Goal: Information Seeking & Learning: Learn about a topic

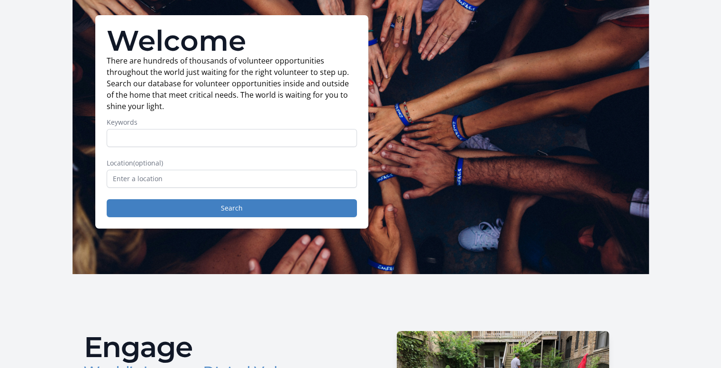
scroll to position [65, 0]
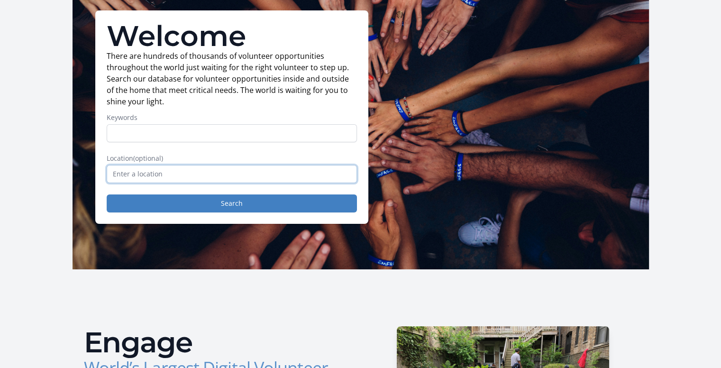
click at [187, 180] on input "text" at bounding box center [232, 174] width 250 height 18
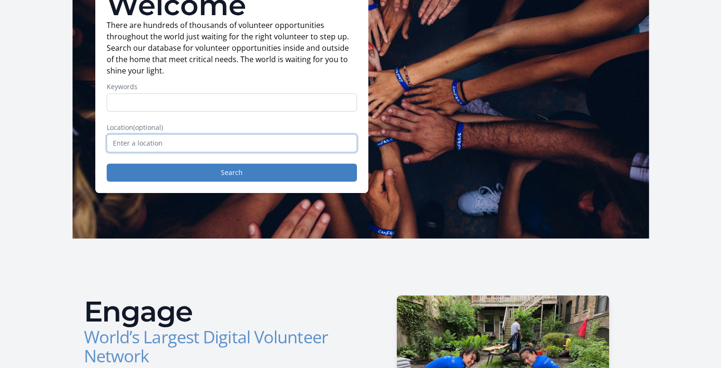
scroll to position [82, 0]
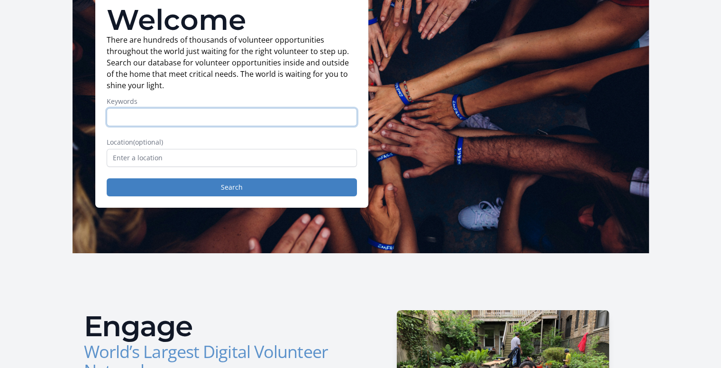
click at [220, 109] on input "Keywords" at bounding box center [232, 117] width 250 height 18
type input "a"
type input "animals"
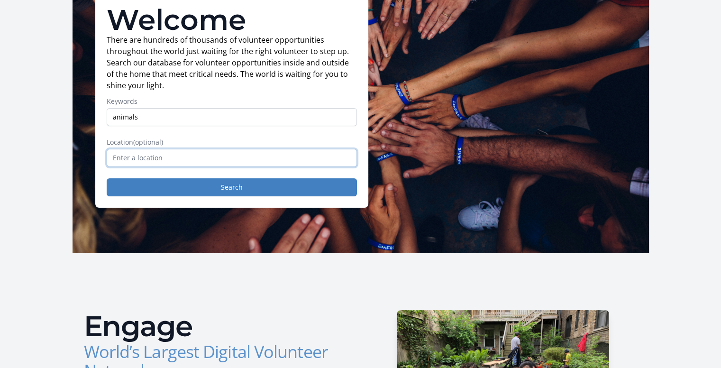
click at [128, 151] on input "text" at bounding box center [232, 158] width 250 height 18
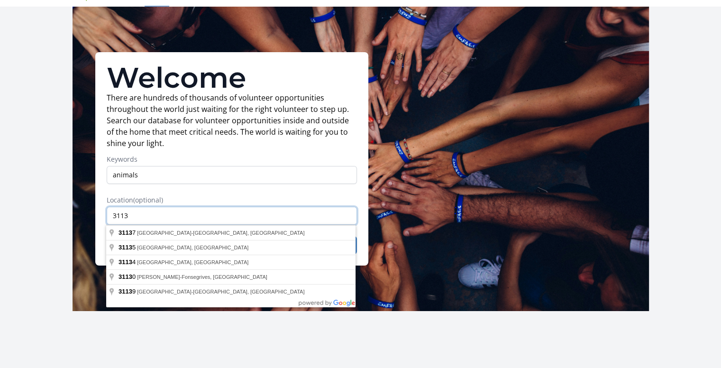
scroll to position [0, 0]
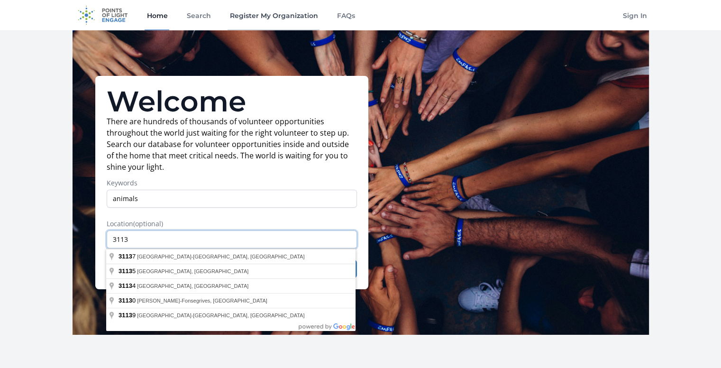
type input "3113"
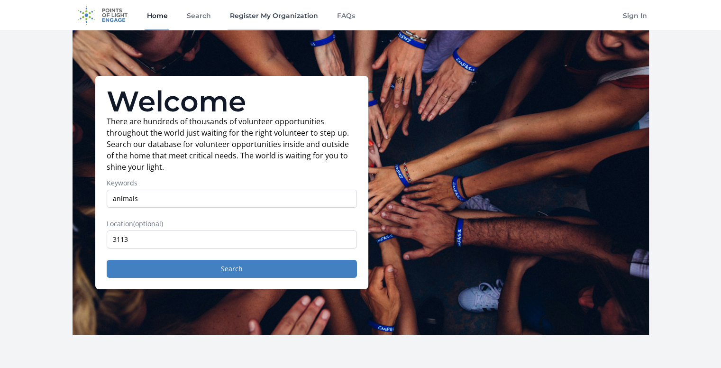
click at [257, 13] on link "Register My Organization" at bounding box center [273, 15] width 92 height 30
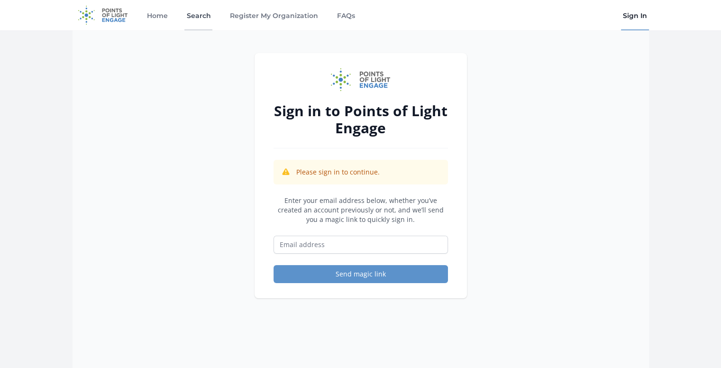
click at [202, 17] on link "Search" at bounding box center [198, 15] width 28 height 30
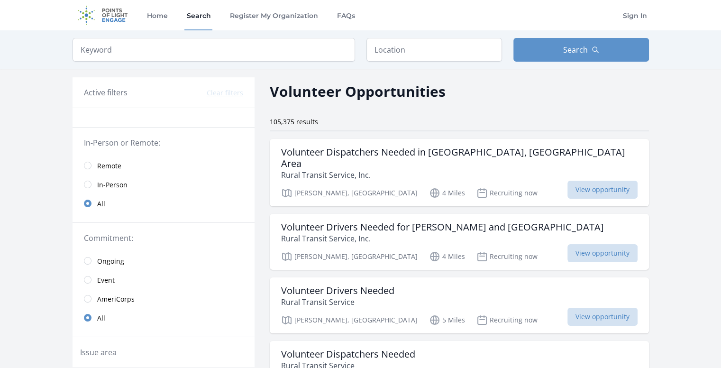
click at [108, 186] on span "In-Person" at bounding box center [112, 184] width 30 height 9
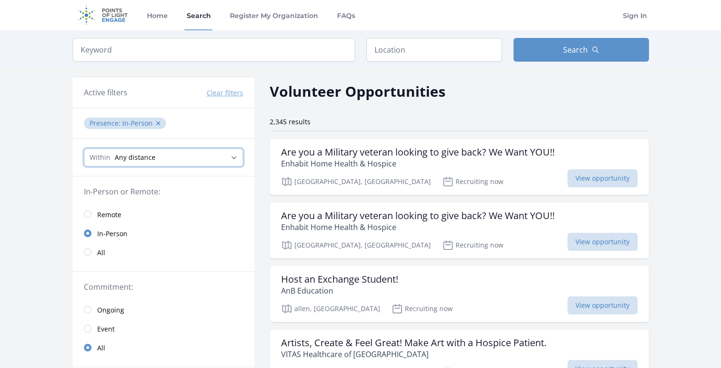
click at [139, 154] on select "Any distance , 5 Miles , 20 Miles , 50 Miles , 100 Miles" at bounding box center [163, 157] width 159 height 18
select select "8046"
click at [84, 148] on select "Any distance , 5 Miles , 20 Miles , 50 Miles , 100 Miles" at bounding box center [163, 157] width 159 height 18
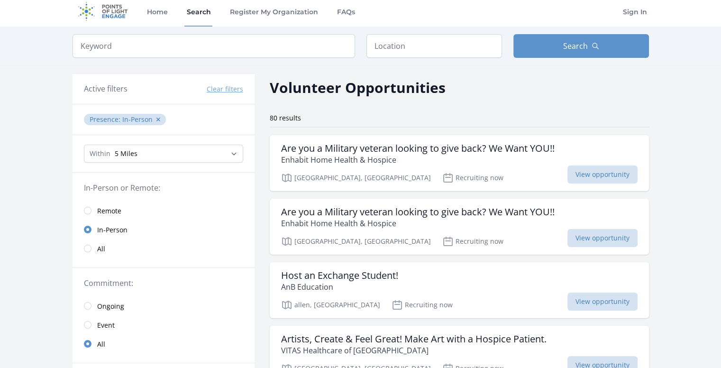
scroll to position [4, 0]
click at [424, 39] on input "text" at bounding box center [434, 46] width 136 height 24
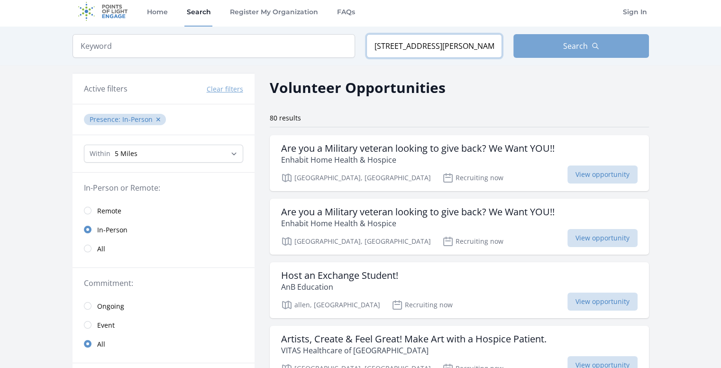
type input "3113 meyer court 45503"
click at [567, 37] on button "Search" at bounding box center [581, 46] width 136 height 24
click at [564, 38] on button "Search" at bounding box center [581, 46] width 136 height 24
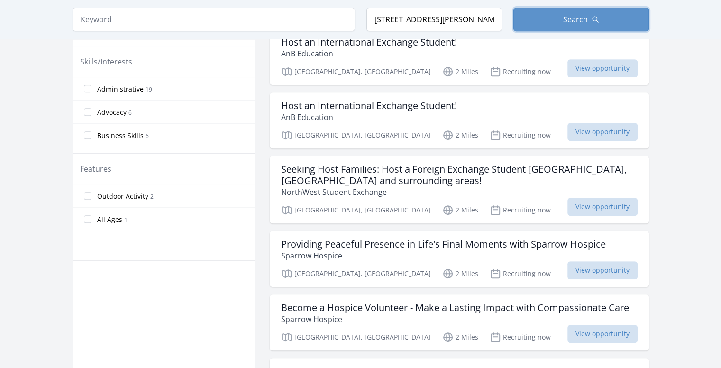
scroll to position [433, 0]
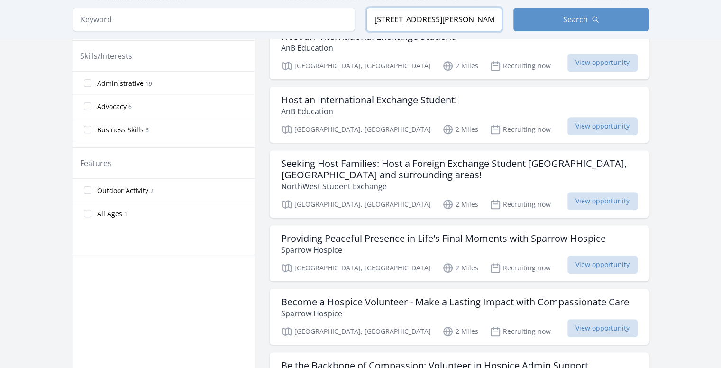
drag, startPoint x: 468, startPoint y: 20, endPoint x: 337, endPoint y: 16, distance: 130.8
click at [337, 16] on form "Keyword Location 3113 meyer court 45503 Search" at bounding box center [361, 20] width 576 height 24
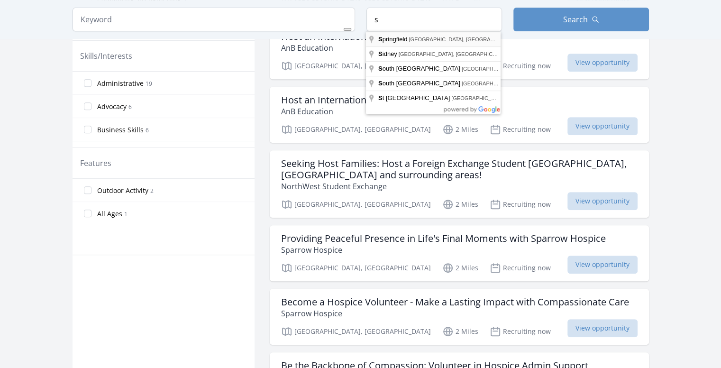
type input "Springfield, OH, USA"
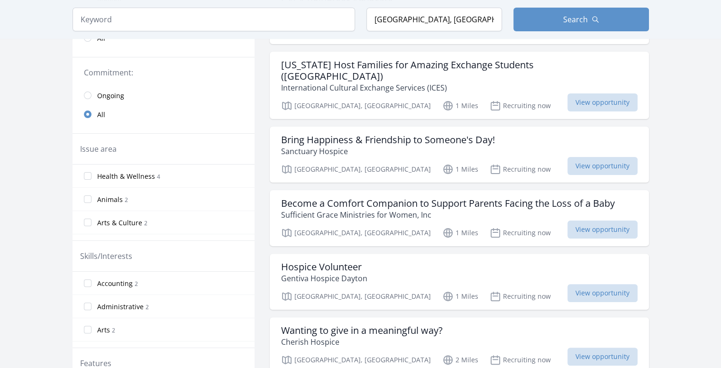
scroll to position [215, 0]
click at [125, 150] on div "Issue area" at bounding box center [163, 147] width 167 height 11
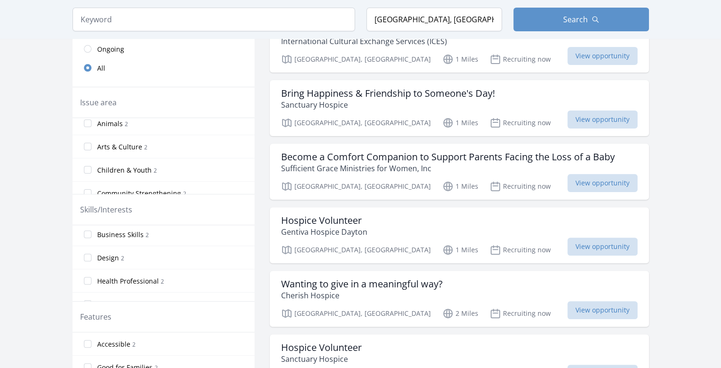
scroll to position [29, 0]
click at [86, 167] on input "Children & Youth 2" at bounding box center [88, 170] width 8 height 8
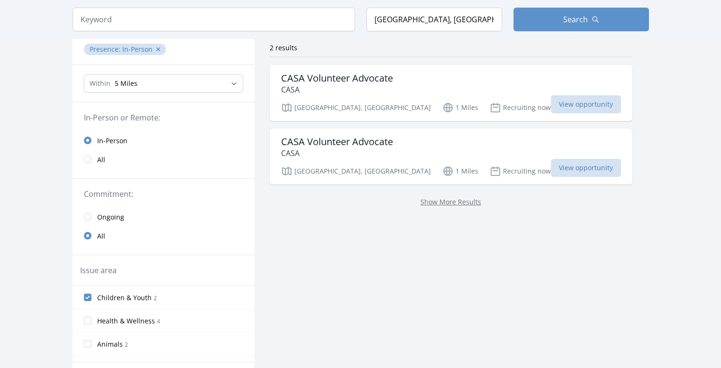
scroll to position [58, 0]
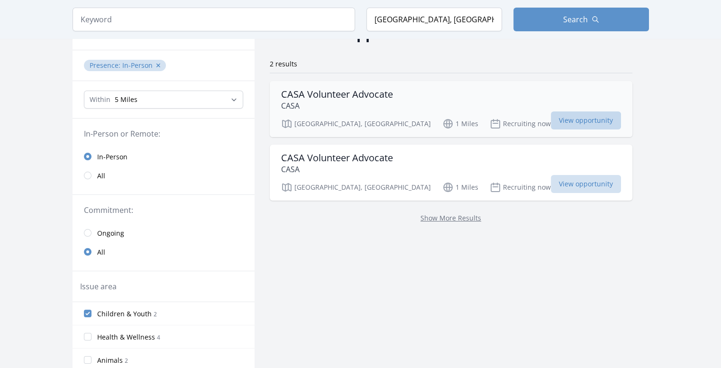
click at [551, 119] on span "View opportunity" at bounding box center [586, 120] width 70 height 18
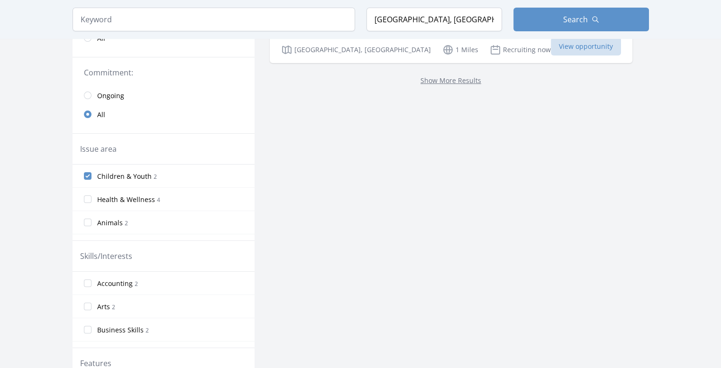
scroll to position [196, 0]
click at [89, 175] on input "Children & Youth 2" at bounding box center [88, 175] width 8 height 8
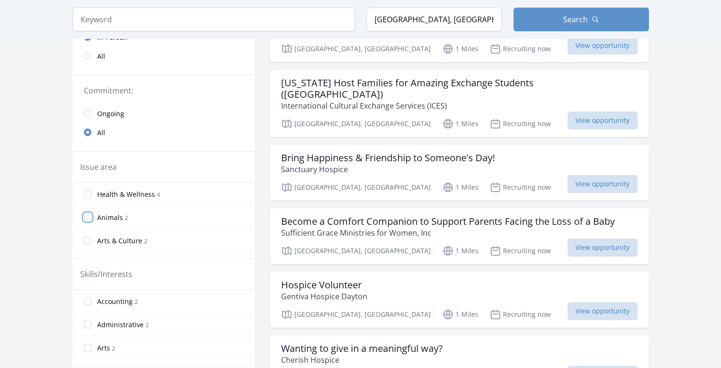
click at [91, 213] on input "Animals 2" at bounding box center [88, 217] width 8 height 8
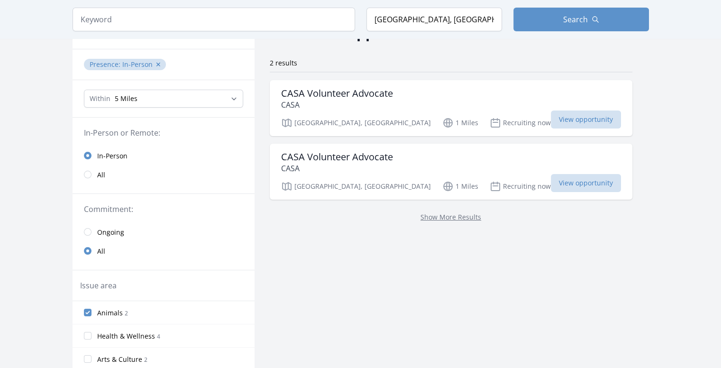
scroll to position [59, 0]
click at [551, 122] on span "View opportunity" at bounding box center [586, 119] width 70 height 18
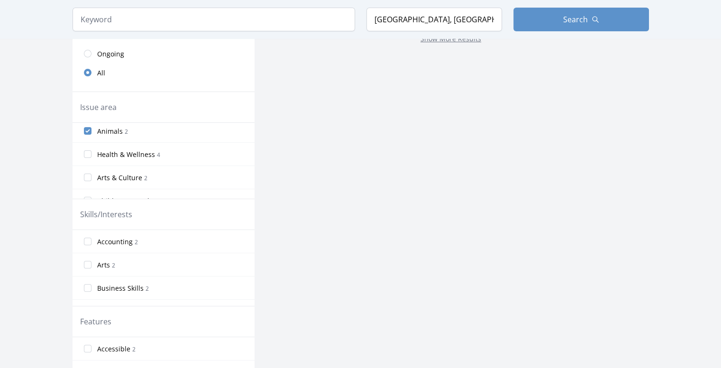
scroll to position [4, 0]
click at [89, 131] on input "Animals 2" at bounding box center [88, 131] width 8 height 8
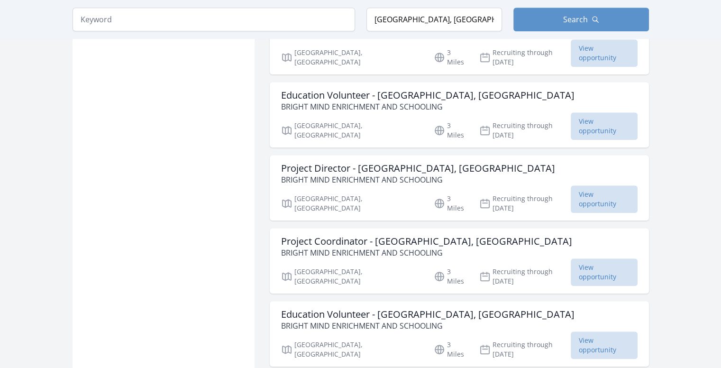
scroll to position [725, 0]
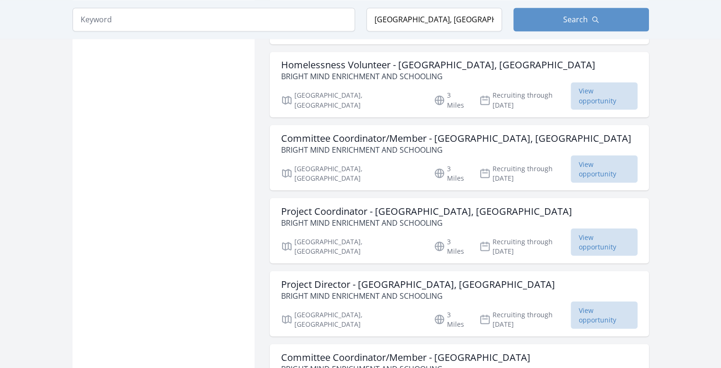
scroll to position [1666, 0]
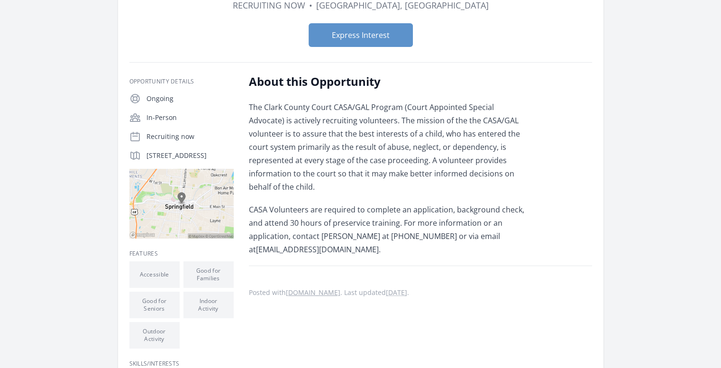
scroll to position [87, 0]
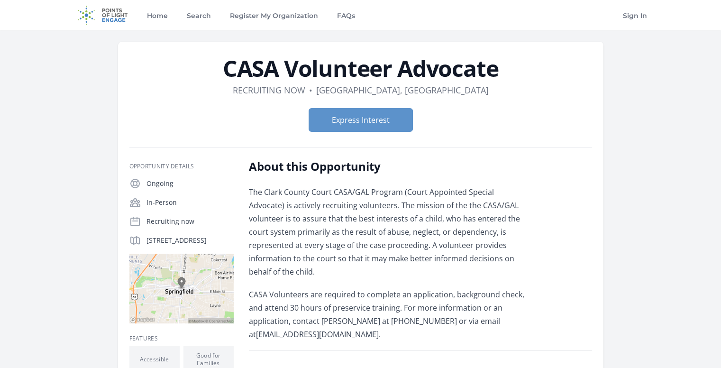
click at [363, 131] on div "Express Interest" at bounding box center [360, 119] width 462 height 39
